Goal: Information Seeking & Learning: Find specific fact

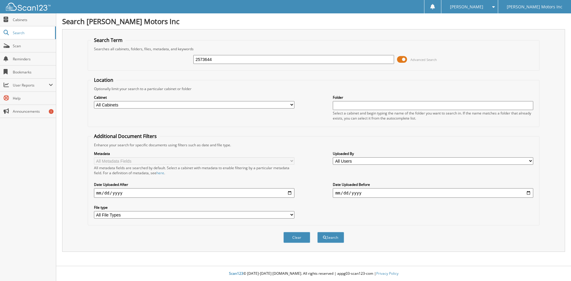
type input "2573644"
click at [317, 232] on button "Search" at bounding box center [330, 237] width 27 height 11
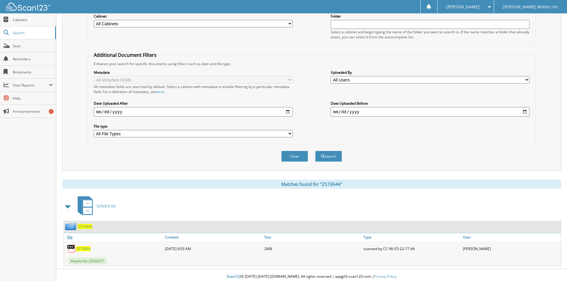
scroll to position [84, 0]
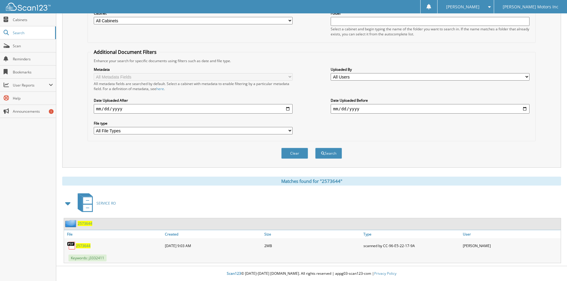
click at [84, 245] on span "2573644" at bounding box center [83, 245] width 15 height 5
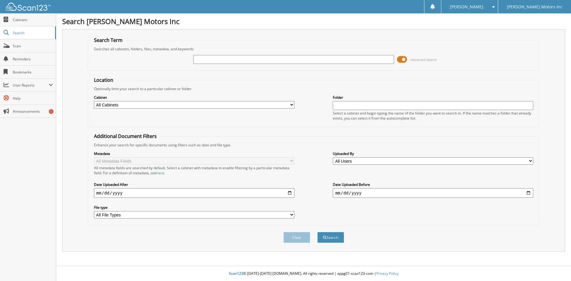
click at [239, 57] on input "text" at bounding box center [293, 59] width 200 height 9
type input "2571904"
click at [317, 232] on button "Search" at bounding box center [330, 237] width 27 height 11
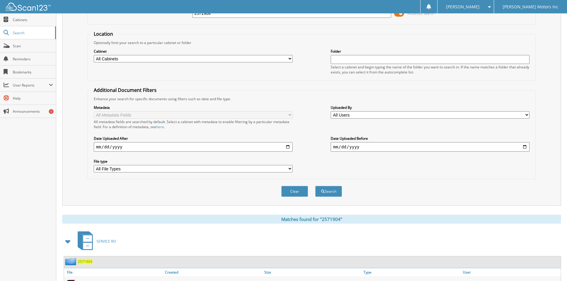
scroll to position [84, 0]
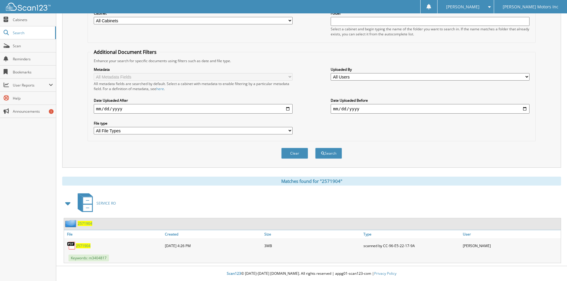
click at [75, 246] on img at bounding box center [71, 245] width 9 height 9
click at [81, 246] on span "2571904" at bounding box center [83, 245] width 15 height 5
click at [506, 49] on fieldset "Additional Document Filters Enhance your search for specific documents using fi…" at bounding box center [311, 95] width 448 height 93
